Goal: Task Accomplishment & Management: Complete application form

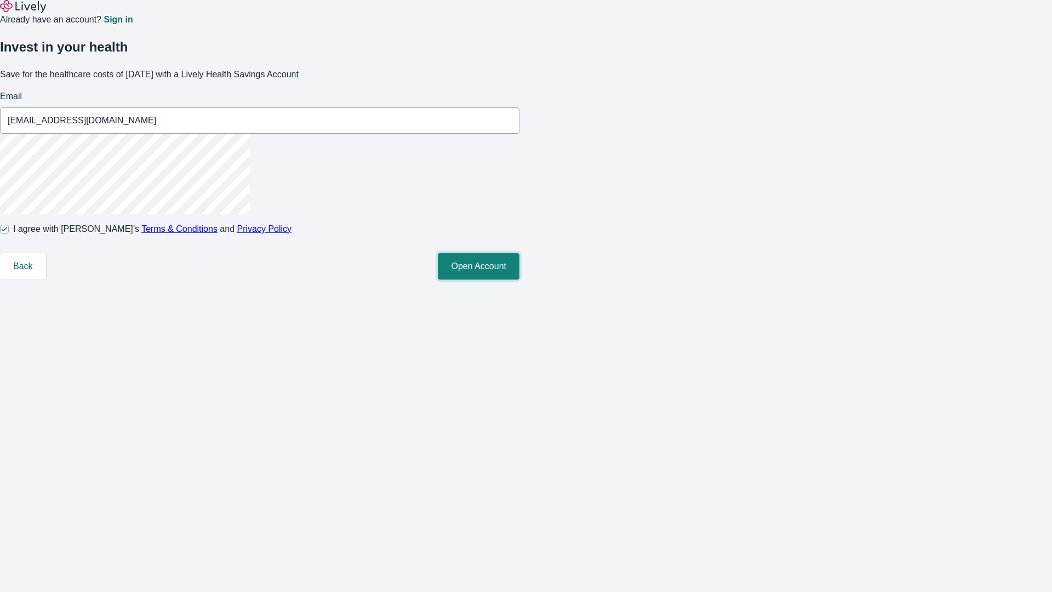
click at [519, 279] on button "Open Account" at bounding box center [479, 266] width 82 height 26
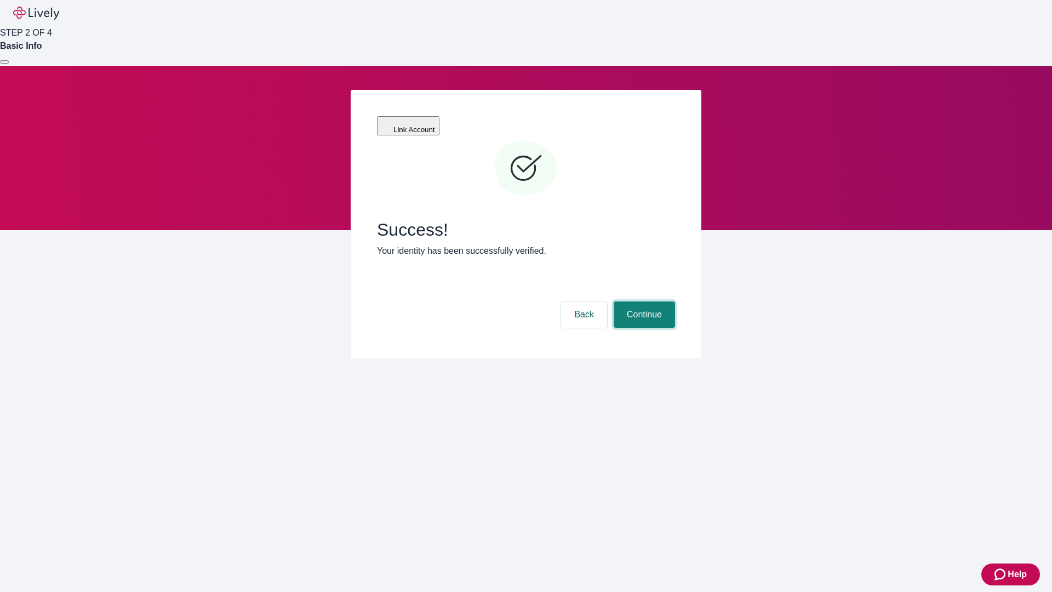
click at [643, 301] on button "Continue" at bounding box center [644, 314] width 61 height 26
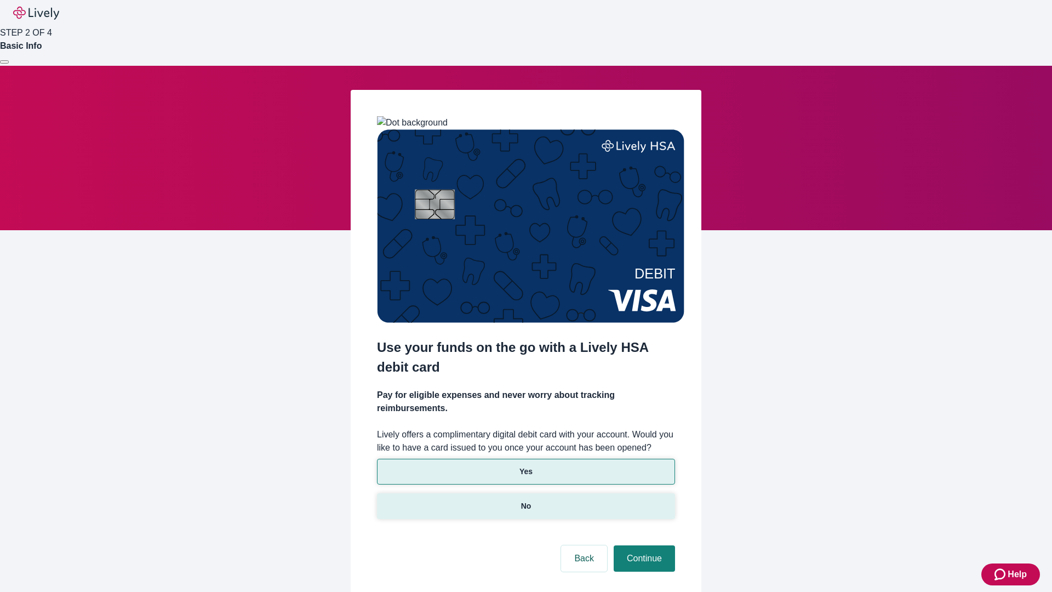
click at [525, 500] on p "No" at bounding box center [526, 506] width 10 height 12
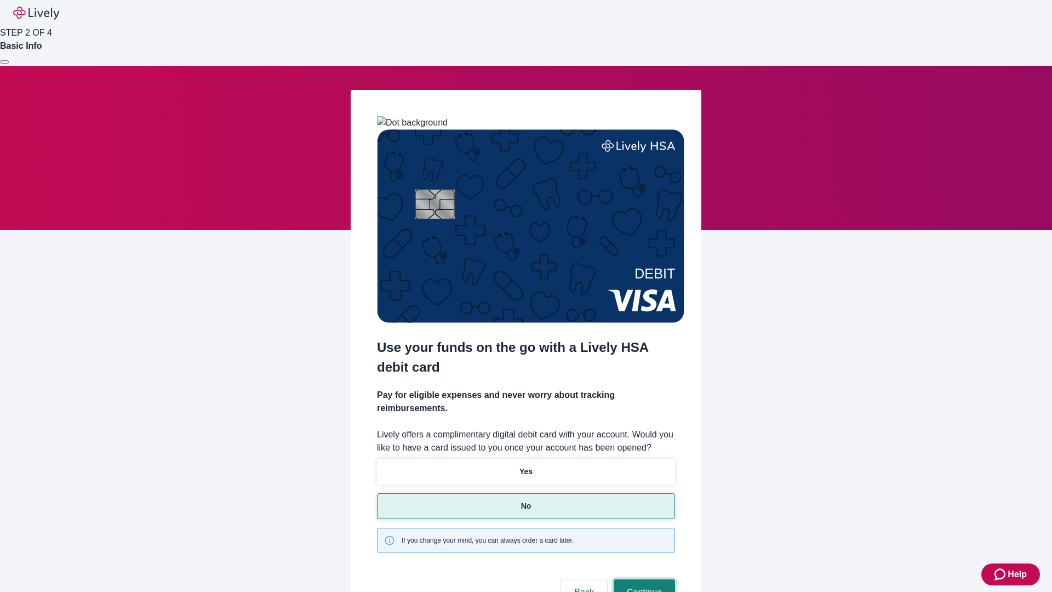
click at [643, 579] on button "Continue" at bounding box center [644, 592] width 61 height 26
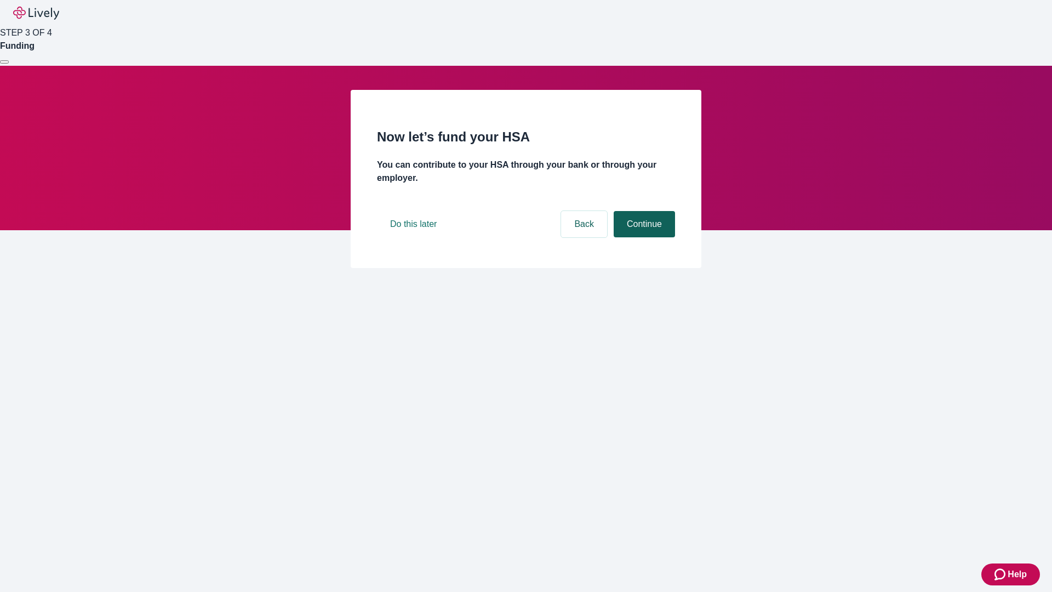
click at [643, 237] on button "Continue" at bounding box center [644, 224] width 61 height 26
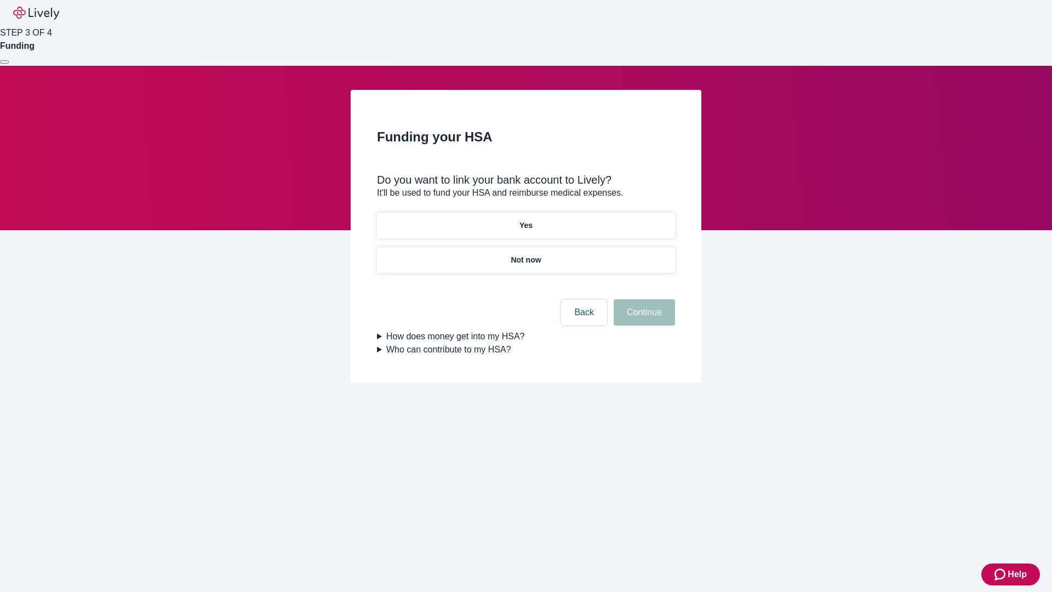
click at [525, 220] on p "Yes" at bounding box center [525, 226] width 13 height 12
click at [643, 299] on button "Continue" at bounding box center [644, 312] width 61 height 26
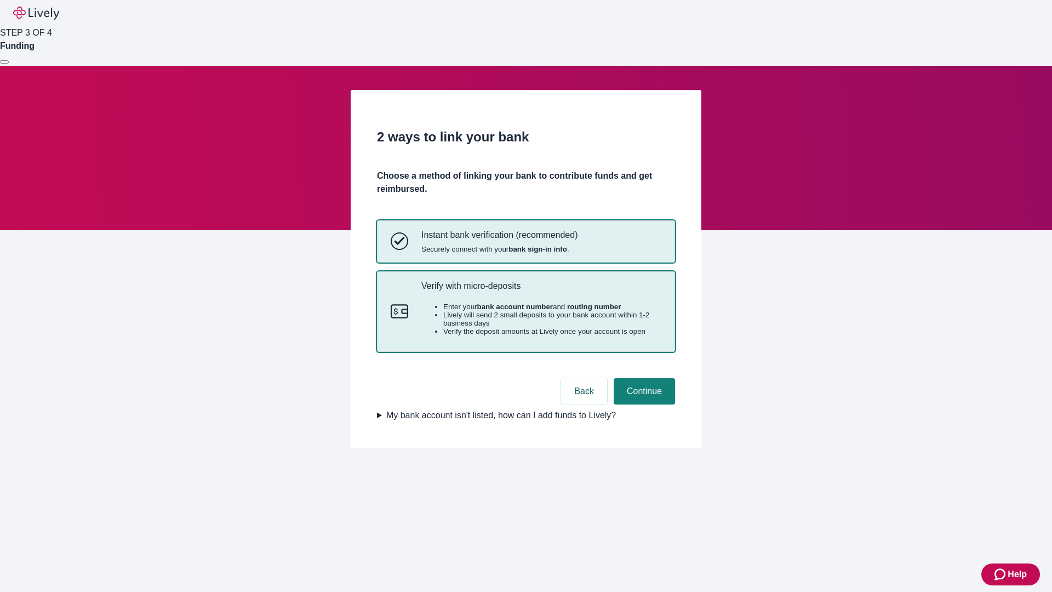
click at [541, 291] on p "Verify with micro-deposits" at bounding box center [541, 286] width 240 height 10
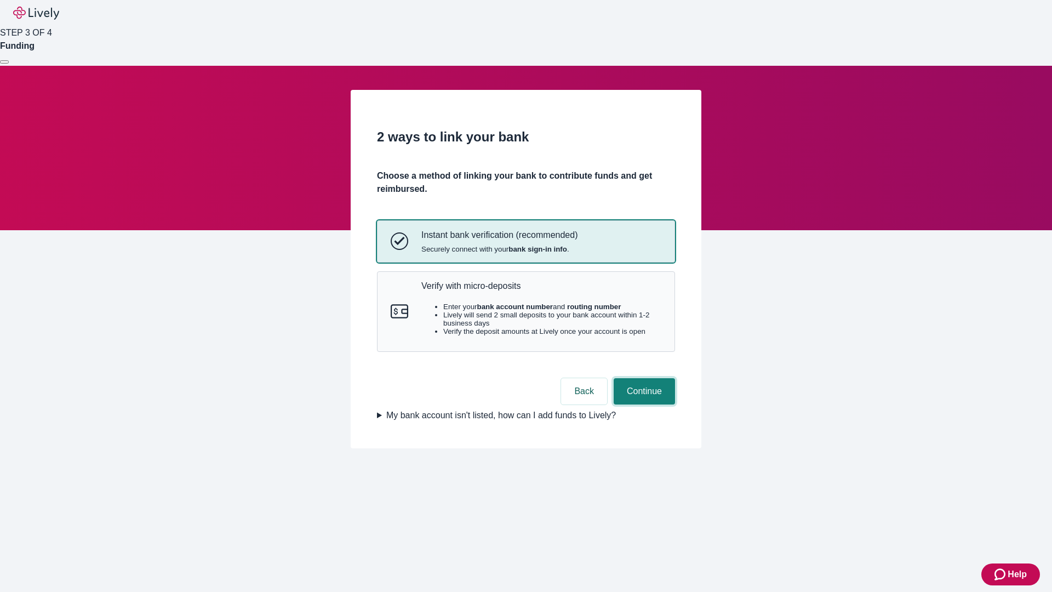
click at [643, 404] on button "Continue" at bounding box center [644, 391] width 61 height 26
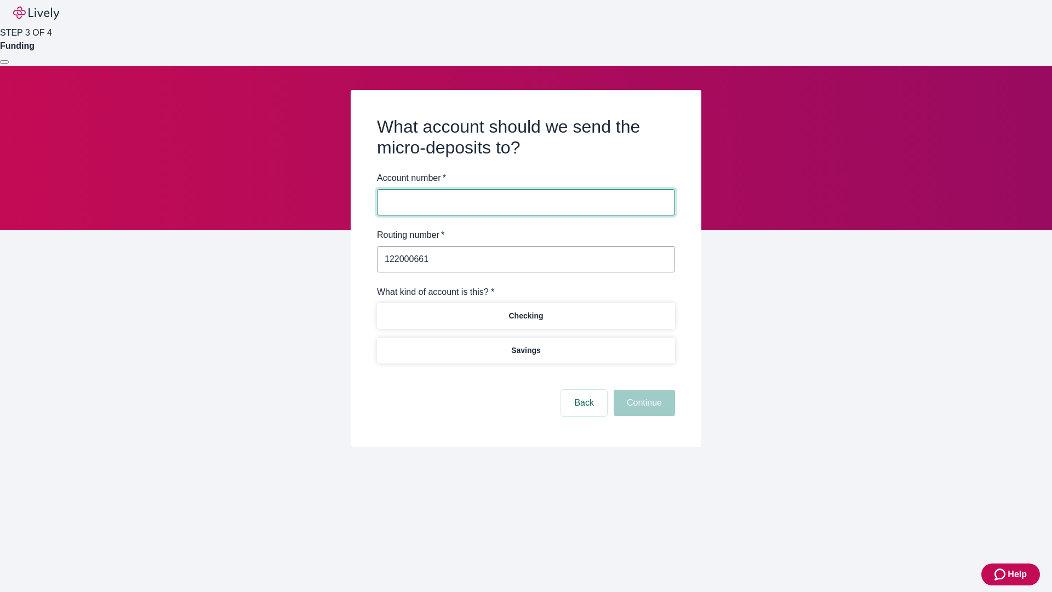
type input "122000661"
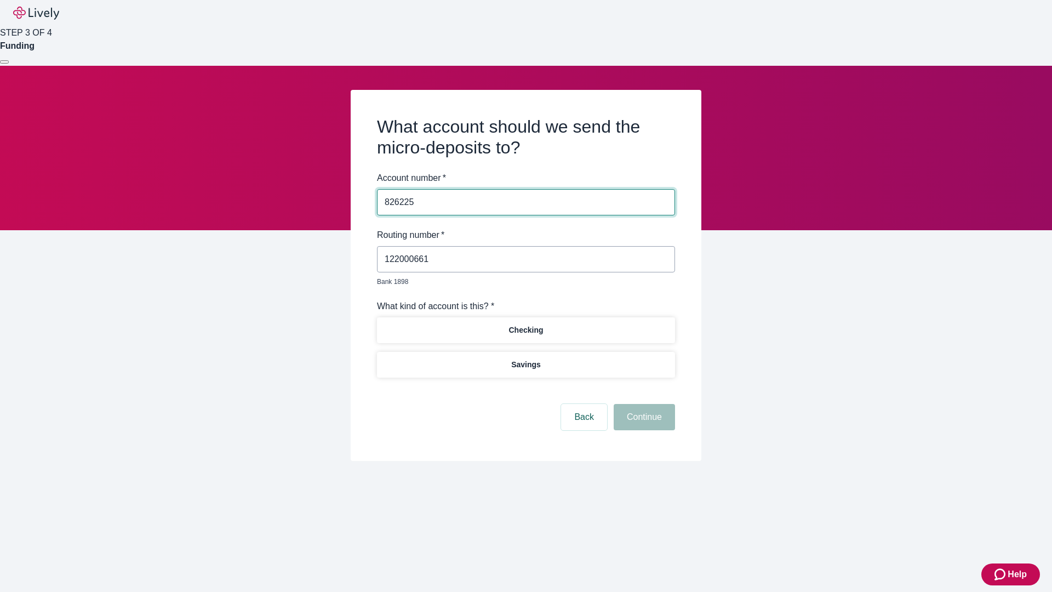
type input "826225"
click at [525, 324] on p "Checking" at bounding box center [525, 330] width 35 height 12
click at [643, 404] on button "Continue" at bounding box center [644, 417] width 61 height 26
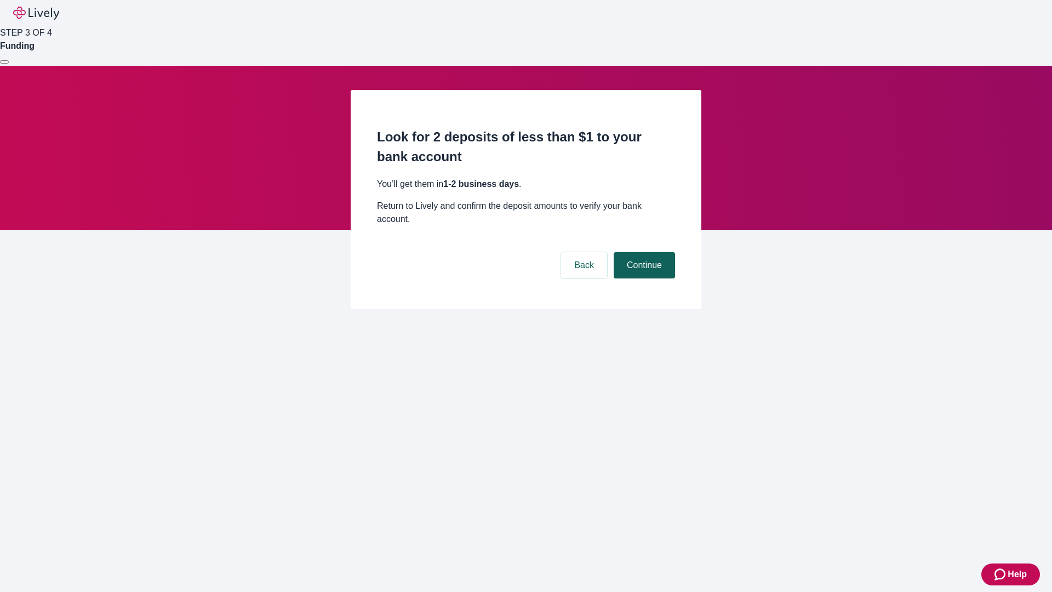
click at [643, 252] on button "Continue" at bounding box center [644, 265] width 61 height 26
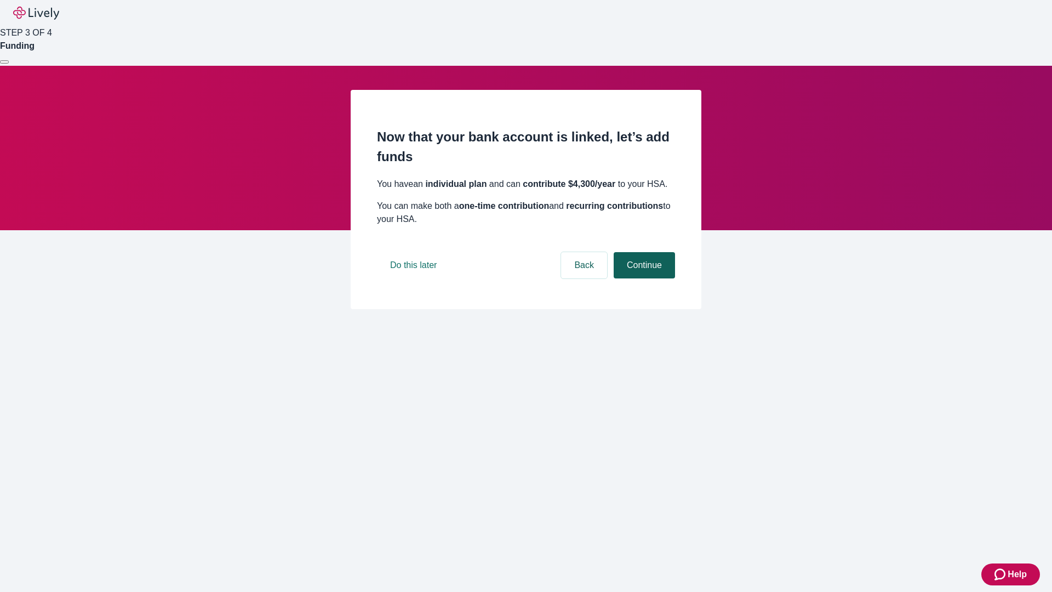
click at [643, 278] on button "Continue" at bounding box center [644, 265] width 61 height 26
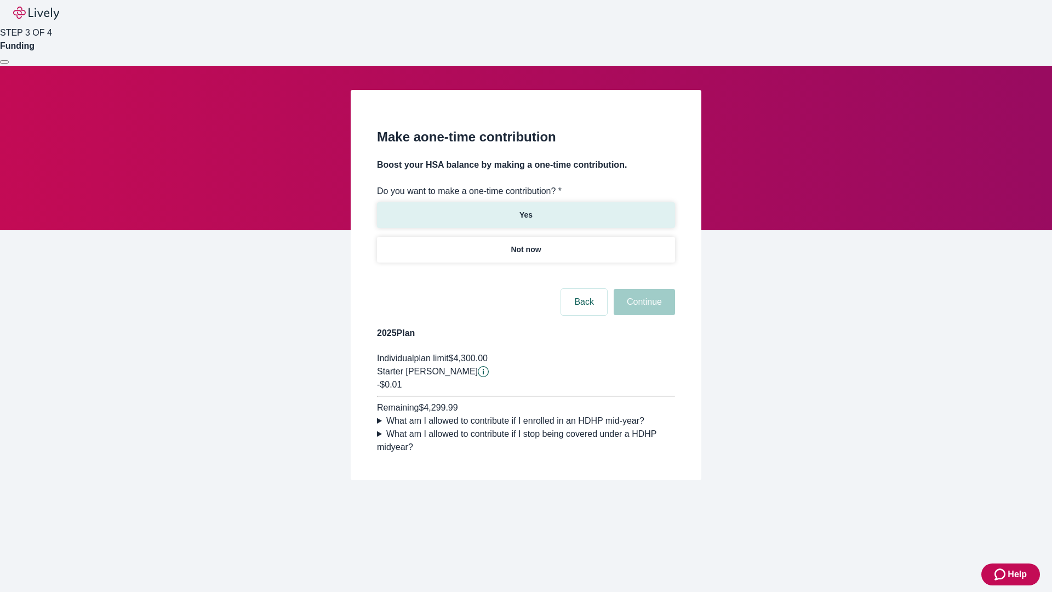
click at [525, 209] on p "Yes" at bounding box center [525, 215] width 13 height 12
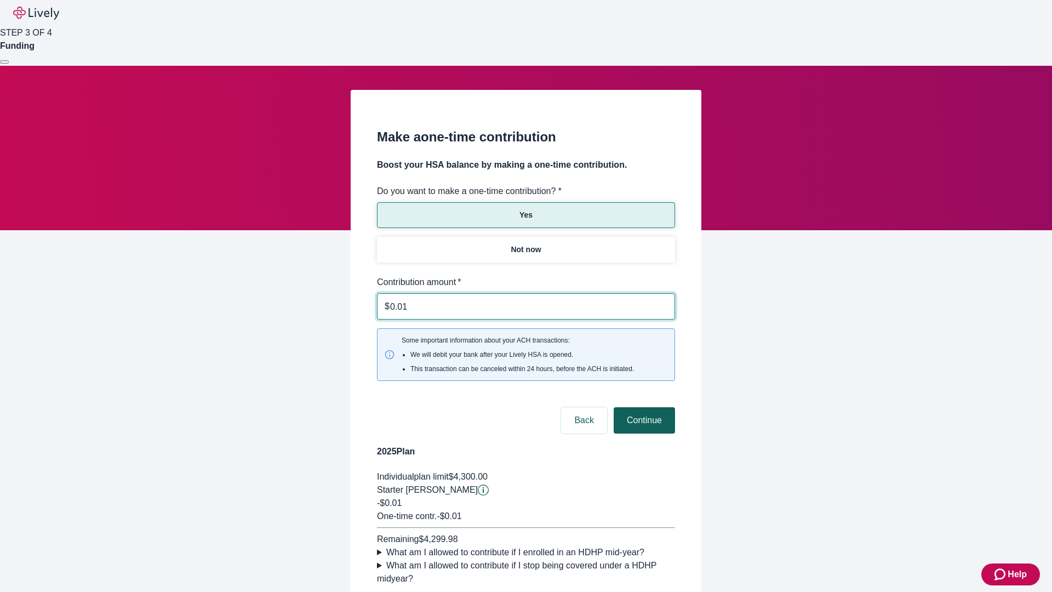
type input "0.01"
click at [643, 407] on button "Continue" at bounding box center [644, 420] width 61 height 26
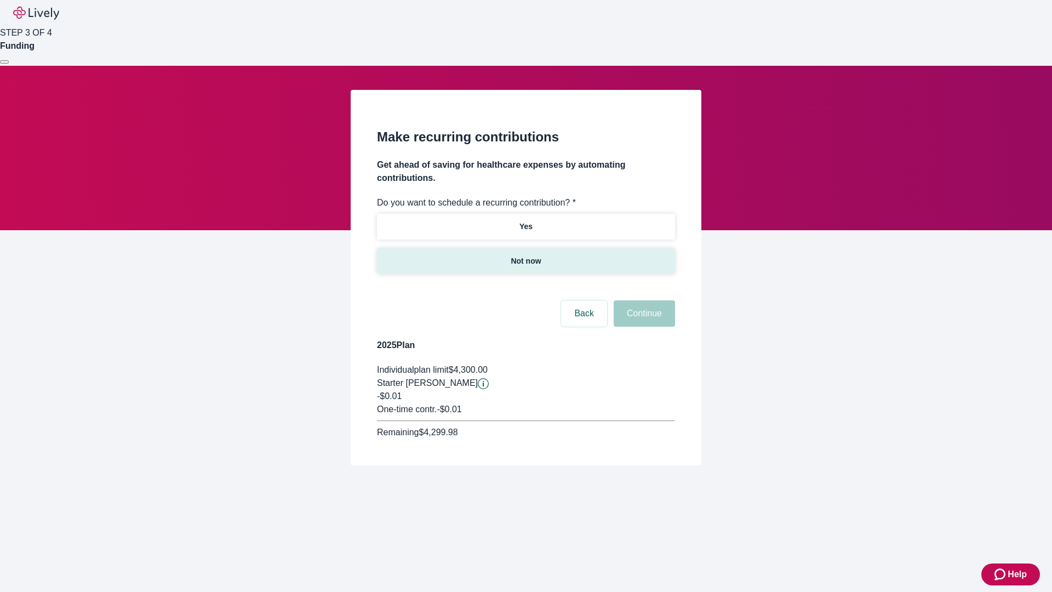
click at [525, 255] on p "Not now" at bounding box center [526, 261] width 30 height 12
click at [643, 300] on button "Continue" at bounding box center [644, 313] width 61 height 26
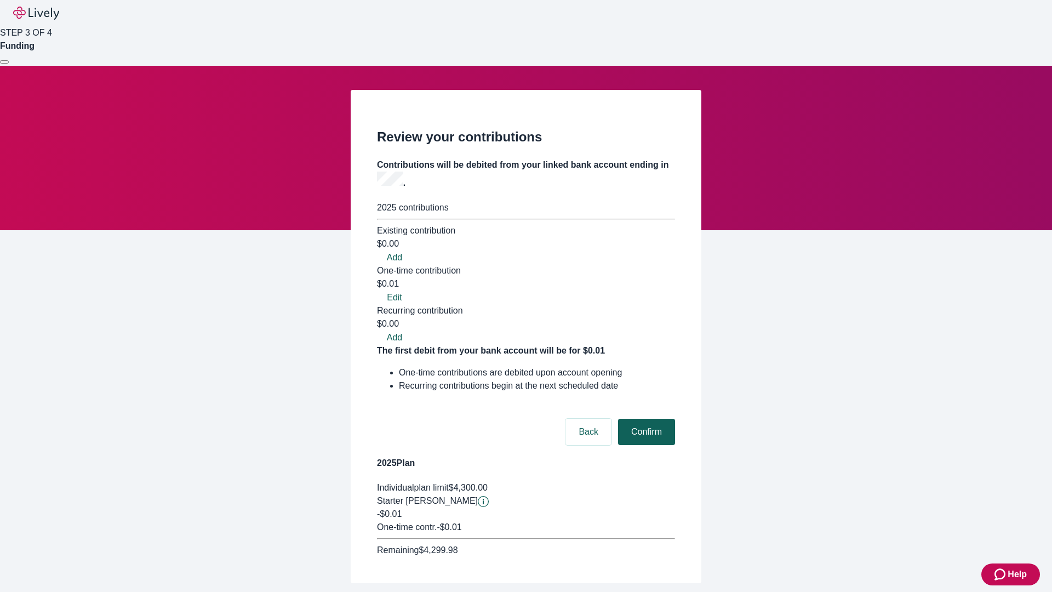
click at [645, 419] on button "Confirm" at bounding box center [646, 432] width 57 height 26
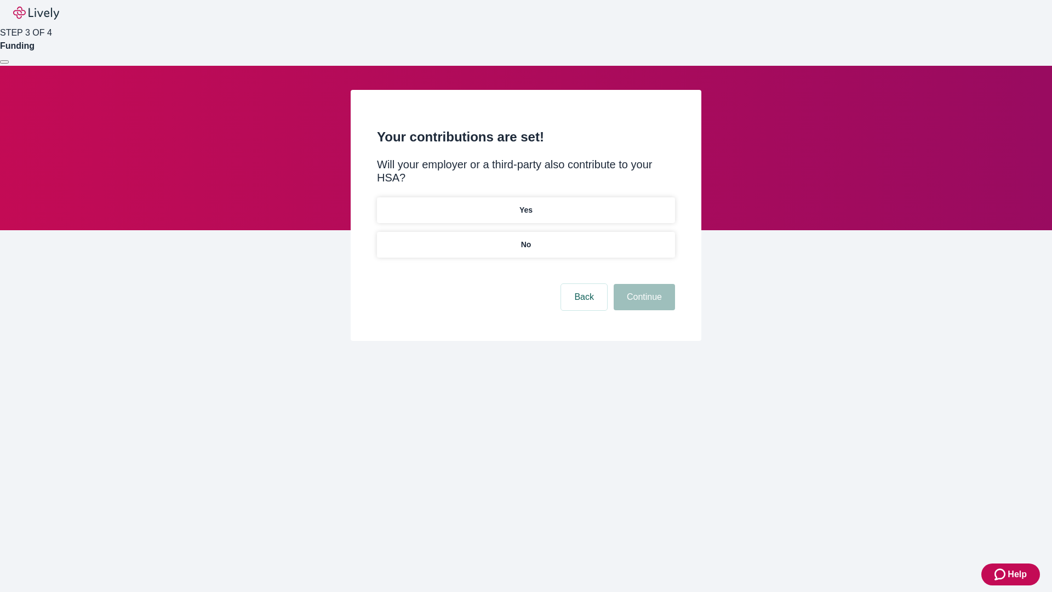
click at [525, 239] on p "No" at bounding box center [526, 245] width 10 height 12
click at [643, 284] on button "Continue" at bounding box center [644, 297] width 61 height 26
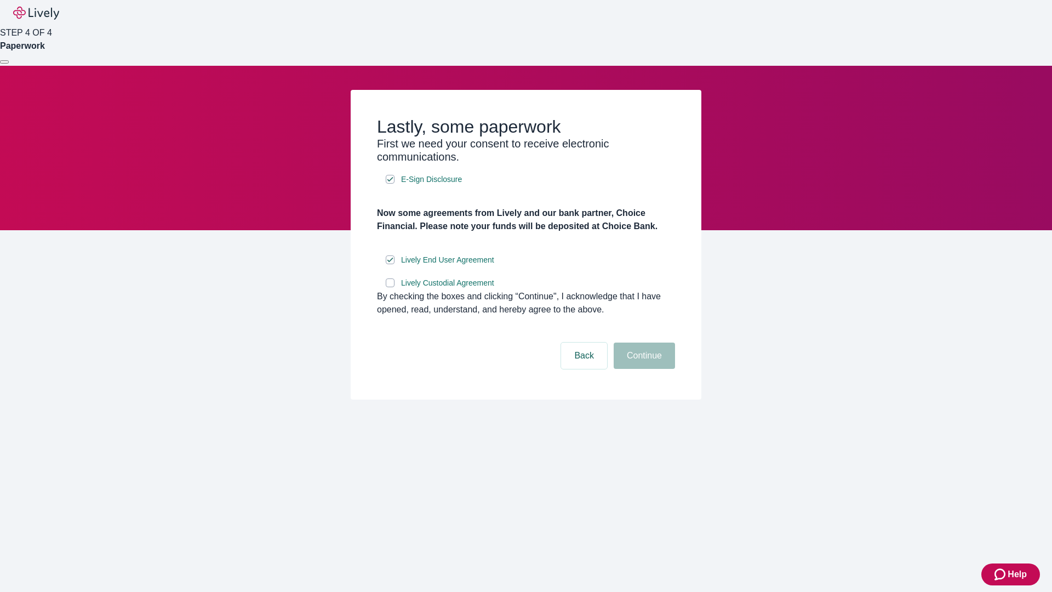
click at [390, 287] on input "Lively Custodial Agreement" at bounding box center [390, 282] width 9 height 9
checkbox input "true"
click at [643, 369] on button "Continue" at bounding box center [644, 355] width 61 height 26
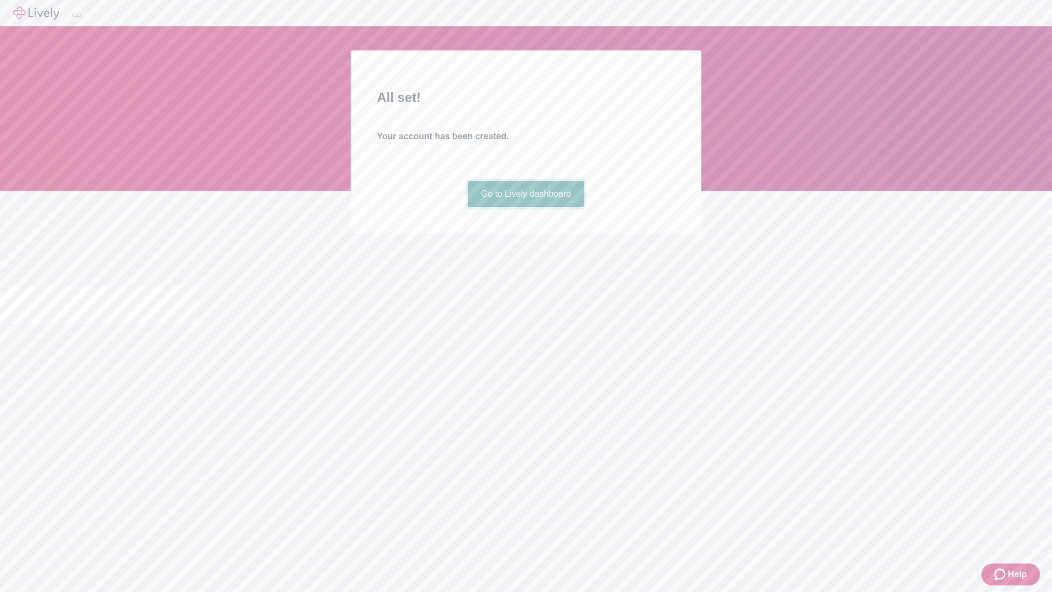
click at [525, 207] on link "Go to Lively dashboard" at bounding box center [526, 194] width 117 height 26
